Goal: Information Seeking & Learning: Learn about a topic

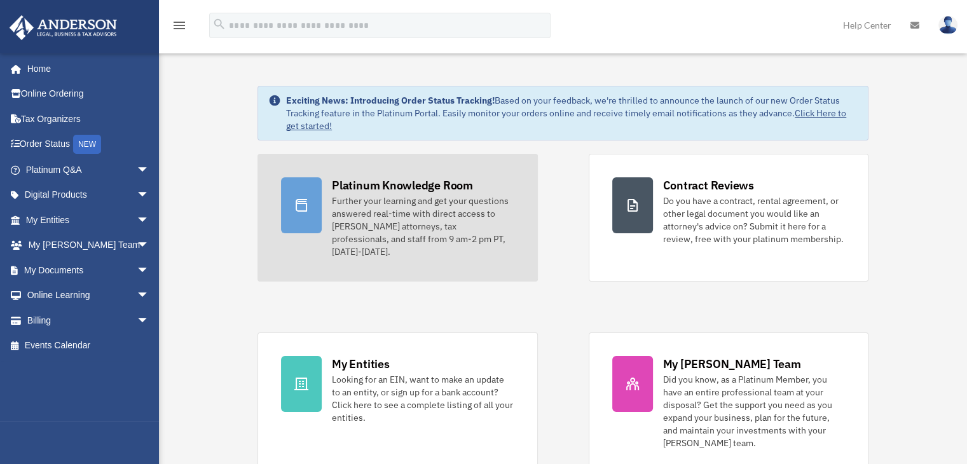
click at [370, 202] on div "Further your learning and get your questions answered real-time with direct acc…" at bounding box center [423, 227] width 182 height 64
click at [314, 202] on div at bounding box center [301, 205] width 41 height 56
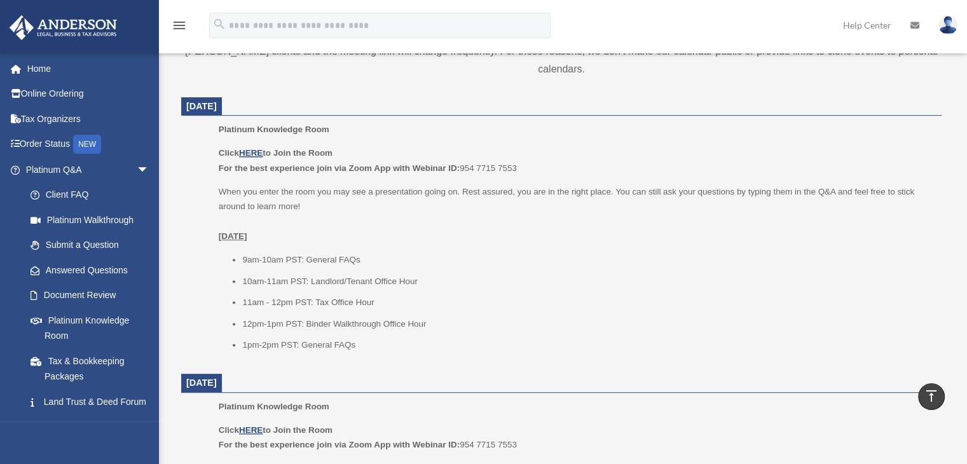
scroll to position [473, 0]
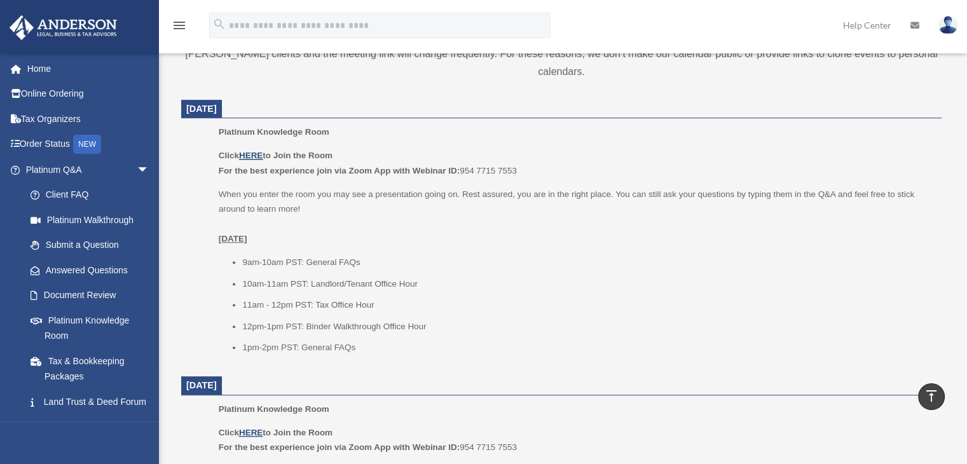
click at [256, 153] on u "HERE" at bounding box center [251, 156] width 24 height 10
